Goal: Information Seeking & Learning: Learn about a topic

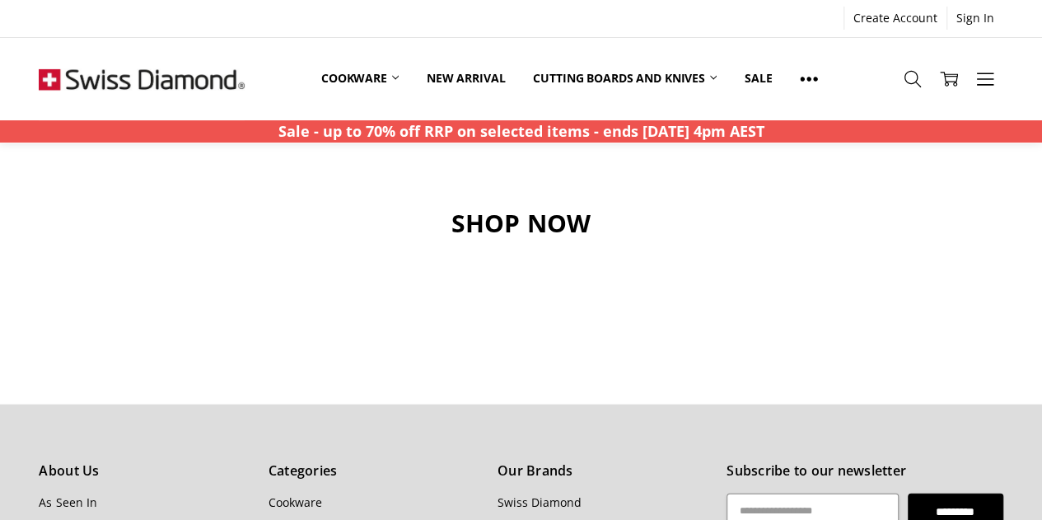
scroll to position [1523, 0]
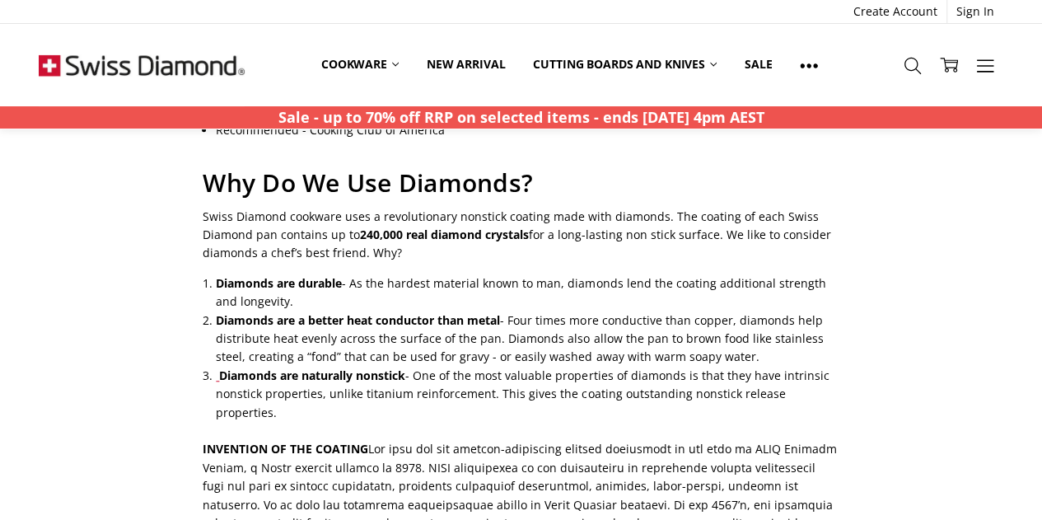
scroll to position [498, 0]
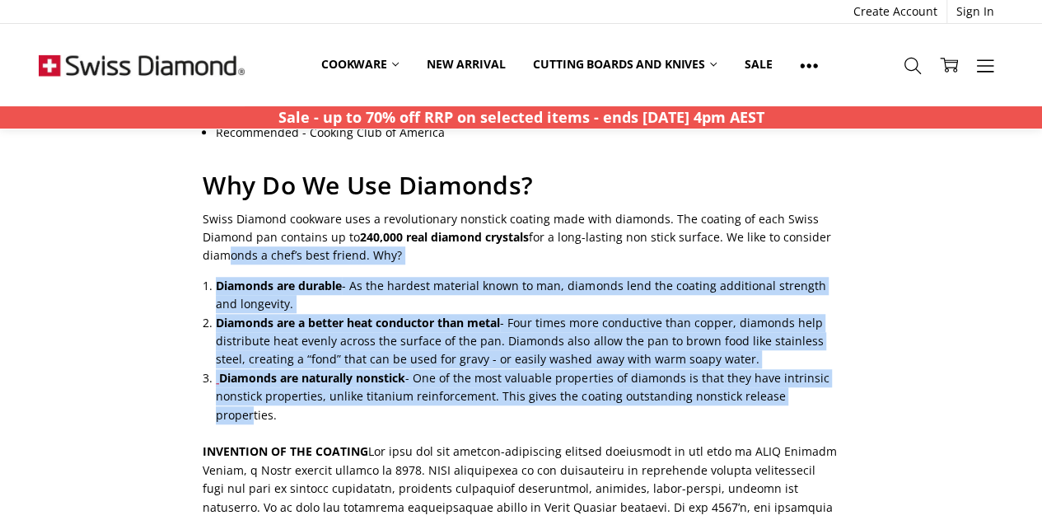
drag, startPoint x: 313, startPoint y: 235, endPoint x: 798, endPoint y: 372, distance: 503.4
click at [798, 372] on div "Why Swiss Diamond Swiss Diamond is Amazing Swiss Diamond is dedicated to empowe…" at bounding box center [521, 330] width 655 height 1290
click at [875, 337] on main "Why Swiss Diamond Swiss Diamond is Amazing Swiss Diamond is dedicated to empowe…" at bounding box center [521, 336] width 982 height 1302
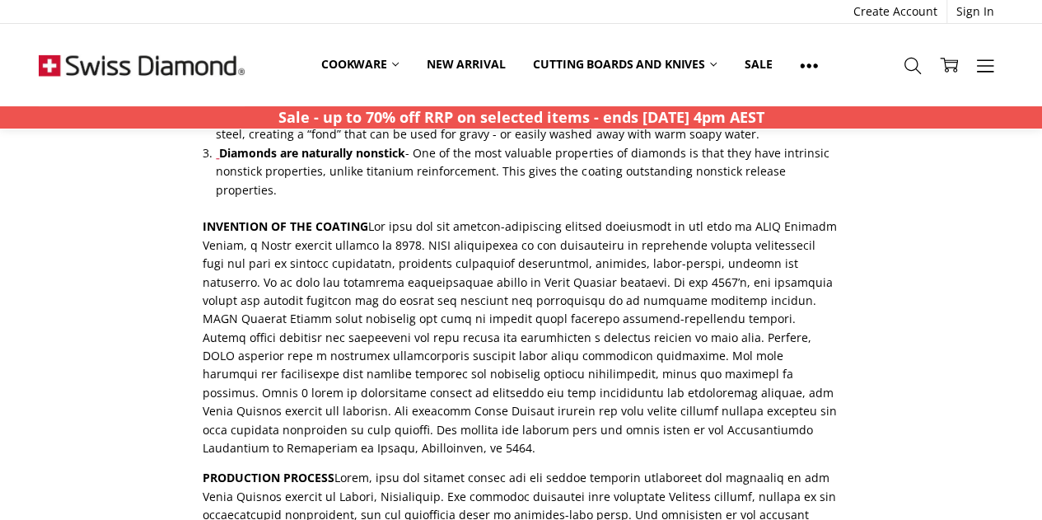
scroll to position [714, 0]
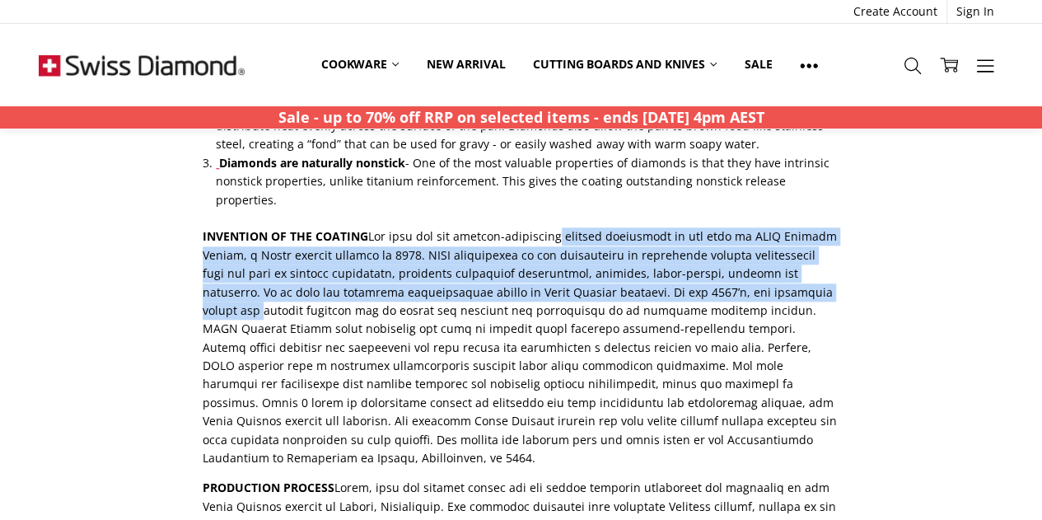
drag, startPoint x: 560, startPoint y: 172, endPoint x: 890, endPoint y: 264, distance: 342.2
click at [890, 264] on main "Why Swiss Diamond Swiss Diamond is Amazing Swiss Diamond is dedicated to empowe…" at bounding box center [521, 121] width 982 height 1302
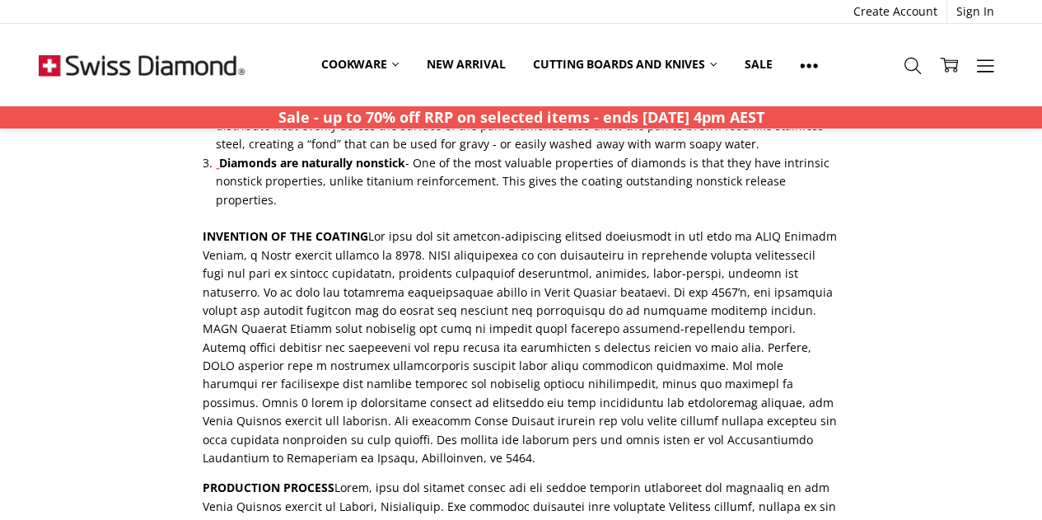
click at [911, 294] on main "Why Swiss Diamond Swiss Diamond is Amazing Swiss Diamond is dedicated to empowe…" at bounding box center [521, 121] width 982 height 1302
drag, startPoint x: 274, startPoint y: 200, endPoint x: 933, endPoint y: 396, distance: 687.7
click at [933, 396] on main "Why Swiss Diamond Swiss Diamond is Amazing Swiss Diamond is dedicated to empowe…" at bounding box center [521, 121] width 982 height 1302
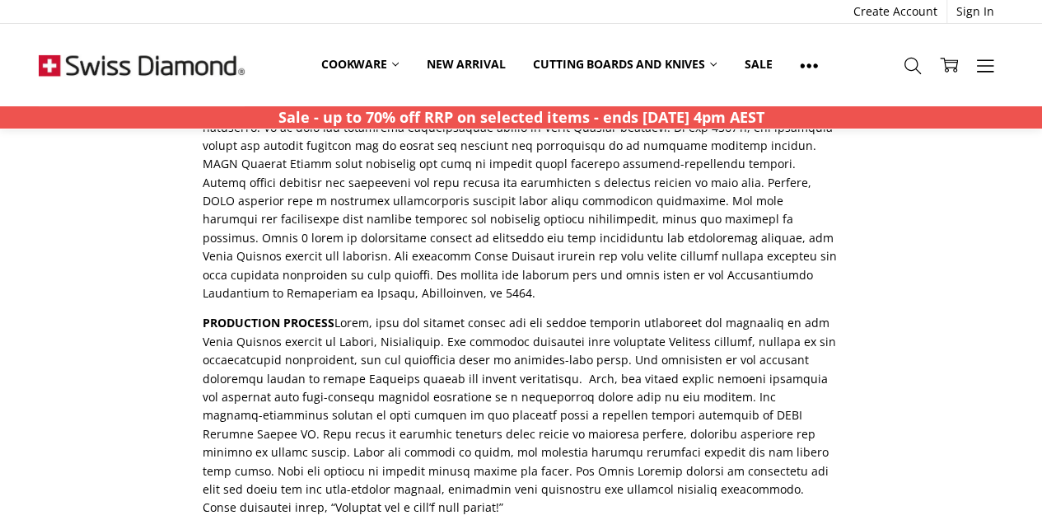
scroll to position [878, 0]
drag, startPoint x: 425, startPoint y: 265, endPoint x: 954, endPoint y: 429, distance: 553.8
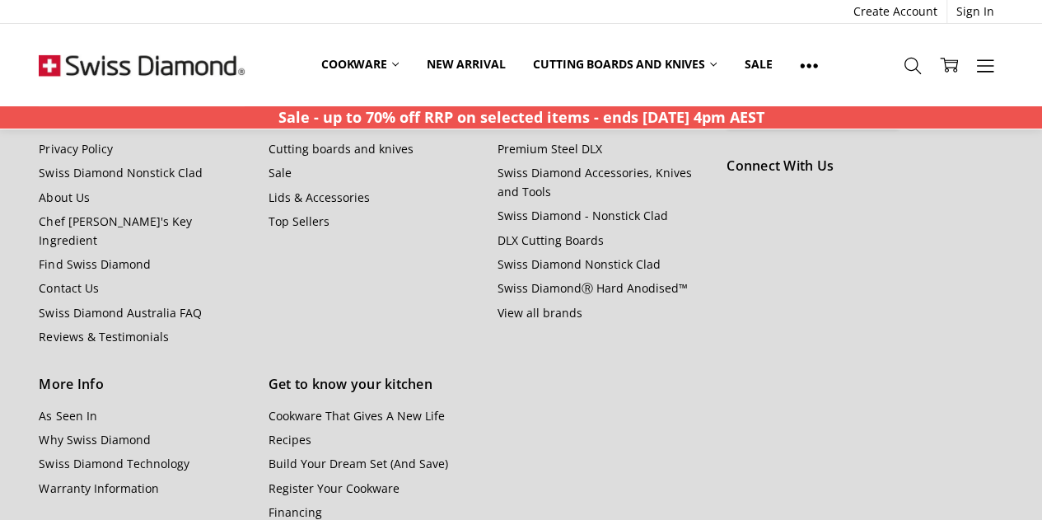
scroll to position [0, 0]
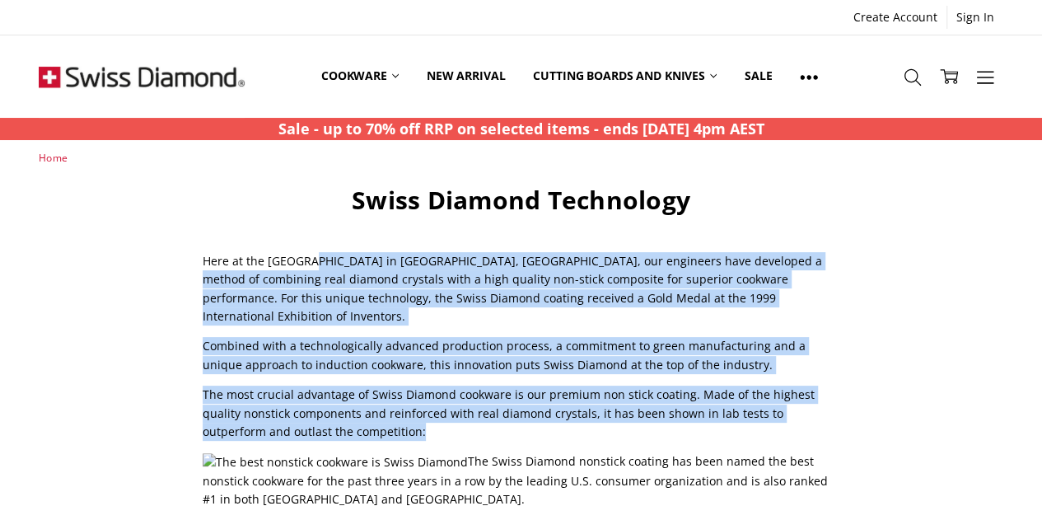
drag, startPoint x: 419, startPoint y: 228, endPoint x: 942, endPoint y: 408, distance: 552.4
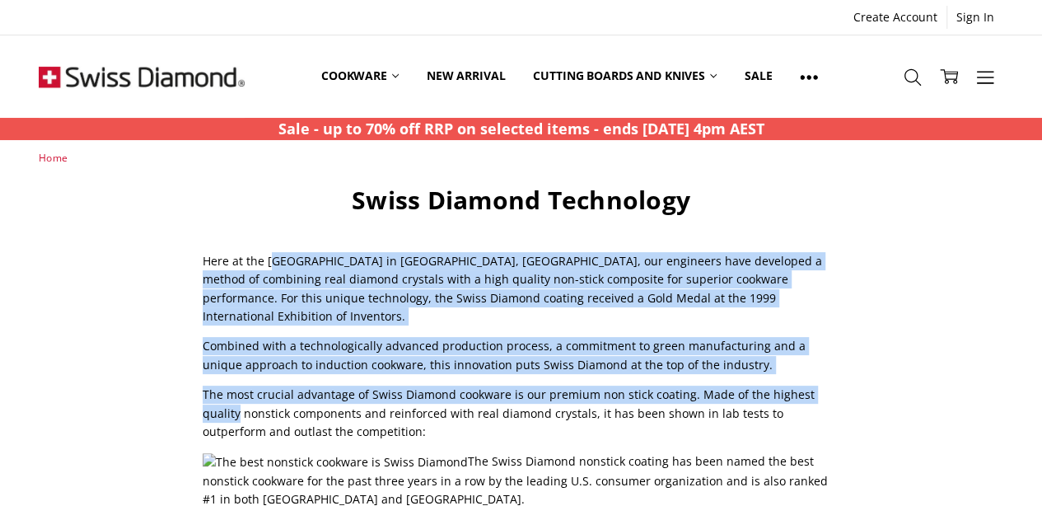
drag, startPoint x: 470, startPoint y: 260, endPoint x: 929, endPoint y: 382, distance: 475.6
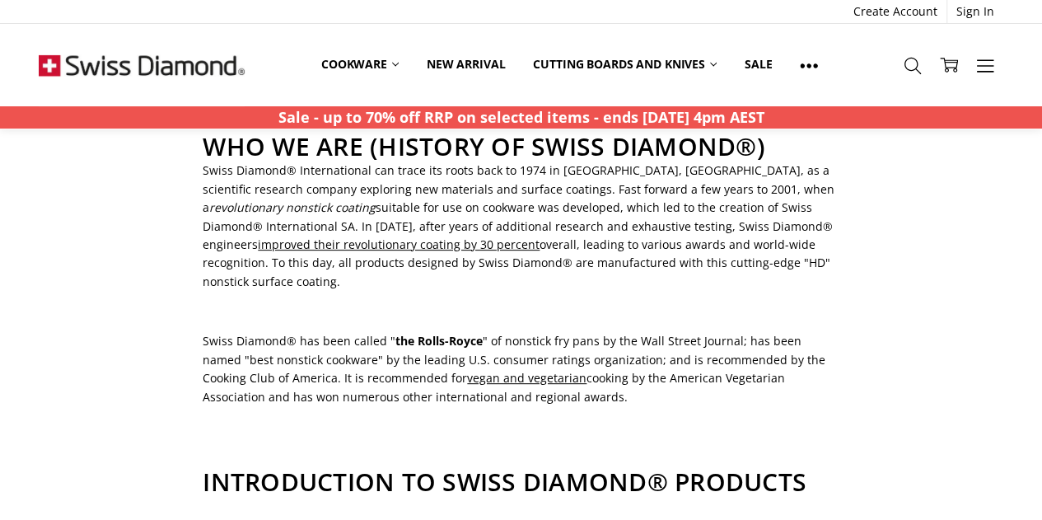
scroll to position [178, 0]
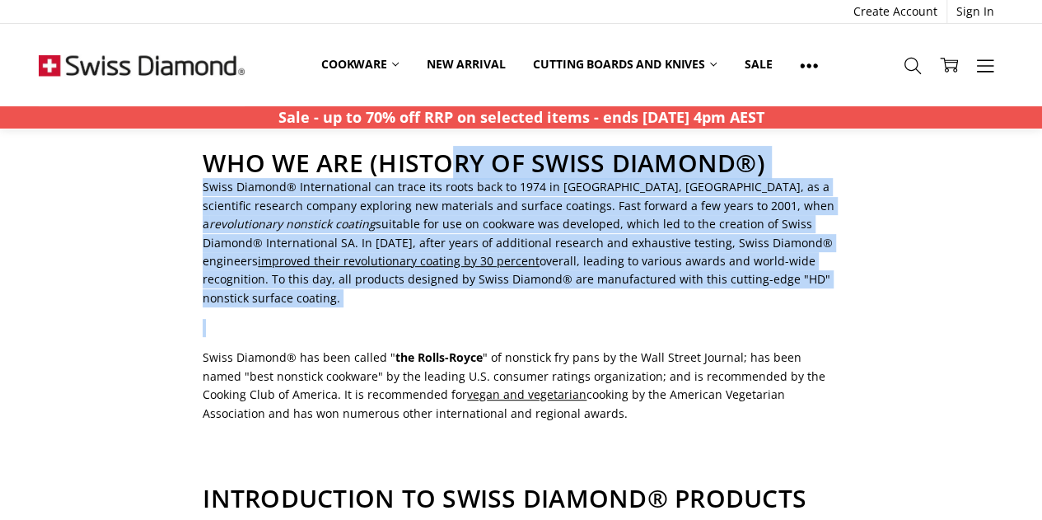
drag, startPoint x: 456, startPoint y: 177, endPoint x: 1003, endPoint y: 313, distance: 563.7
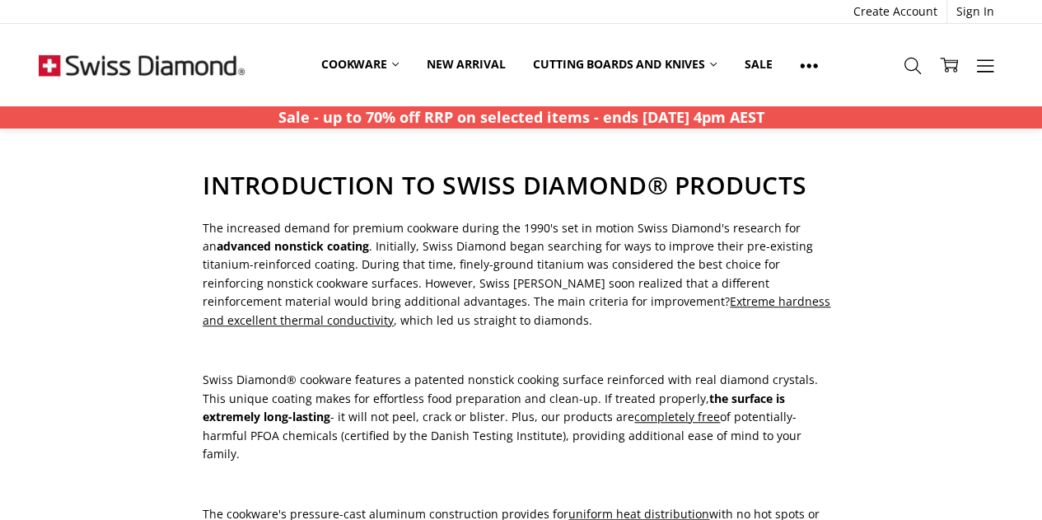
scroll to position [501, 0]
